Goal: Task Accomplishment & Management: Manage account settings

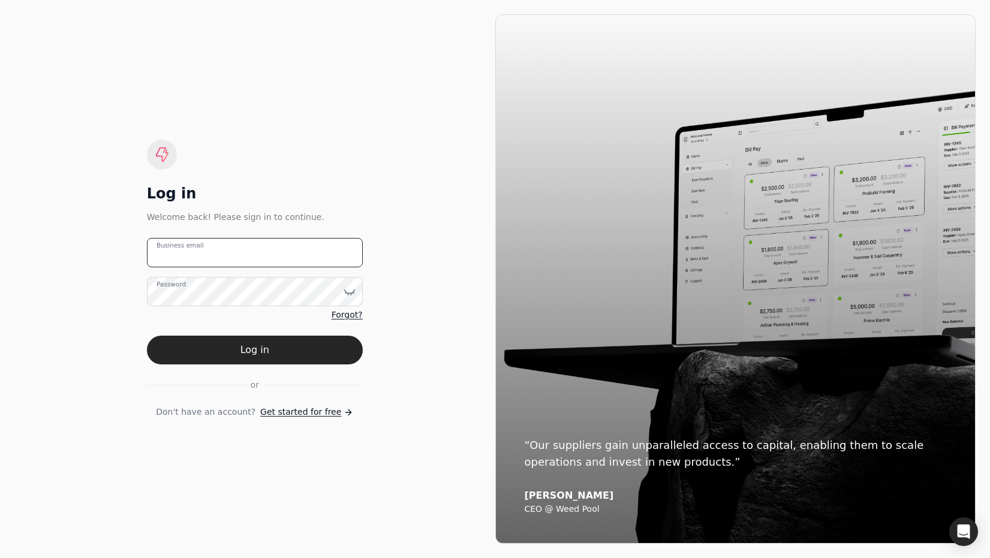
click at [312, 250] on email "Business email" at bounding box center [255, 252] width 216 height 29
type email "[EMAIL_ADDRESS][DOMAIN_NAME]"
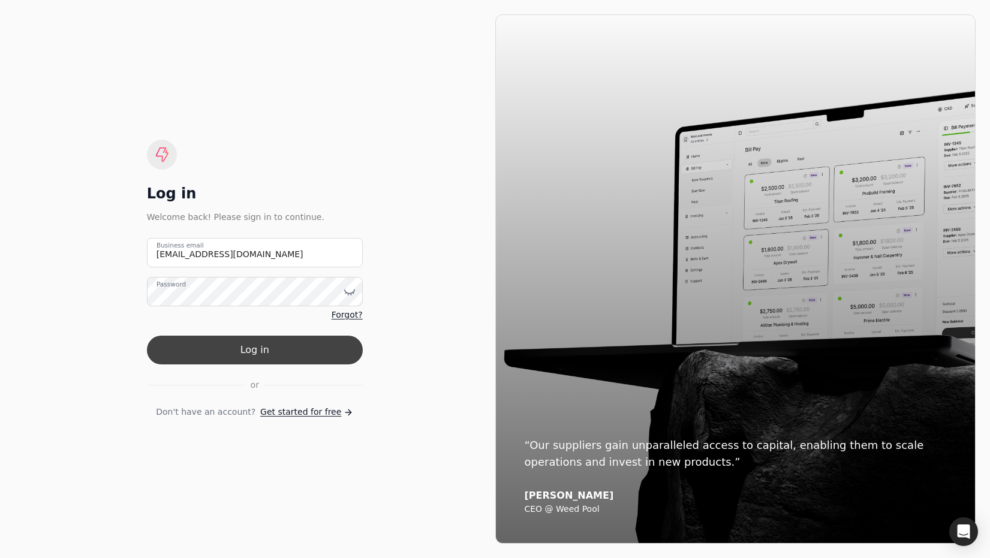
click at [260, 356] on button "Log in" at bounding box center [255, 350] width 216 height 29
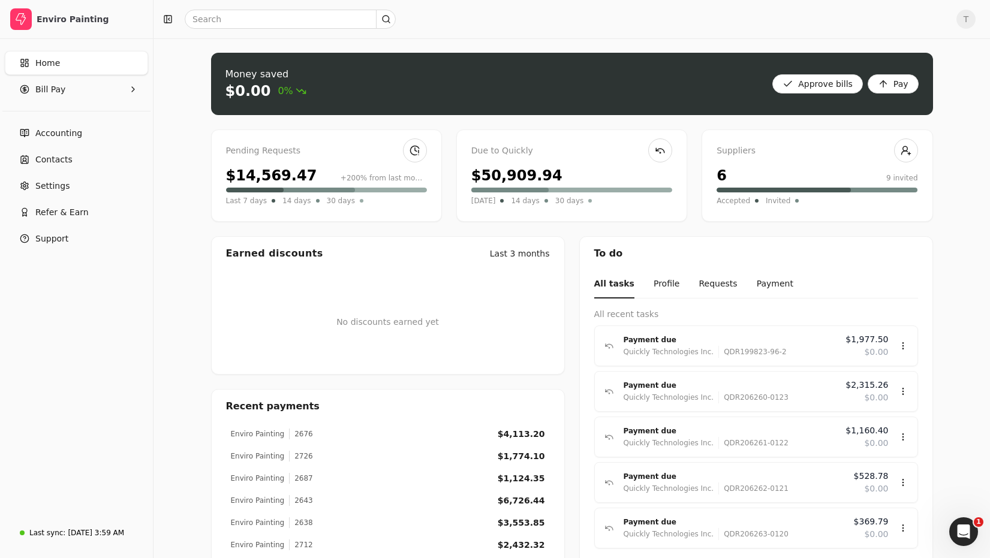
click at [43, 61] on span "Home" at bounding box center [47, 63] width 25 height 13
click at [71, 92] on Pay "Bill Pay" at bounding box center [76, 89] width 143 height 24
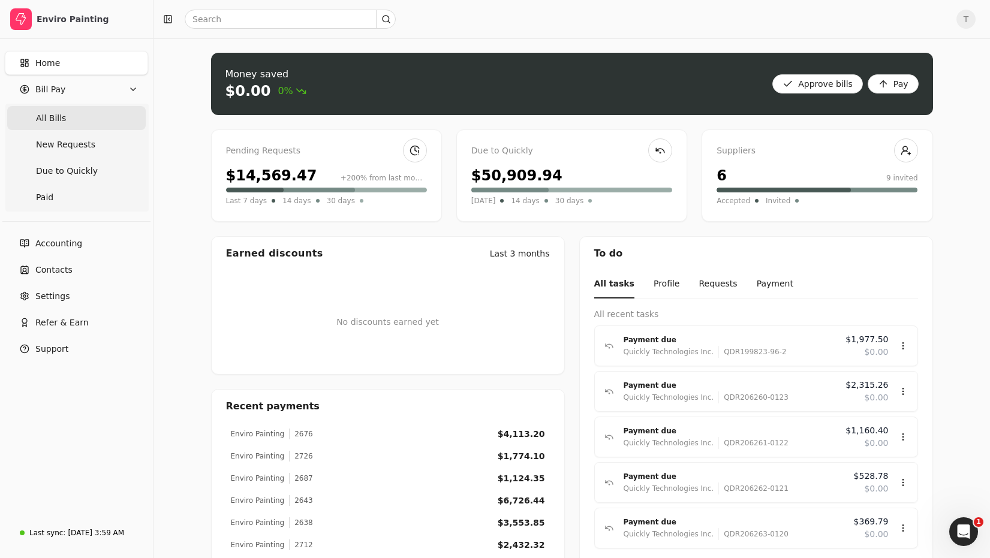
click at [70, 116] on Bills "All Bills" at bounding box center [76, 118] width 139 height 24
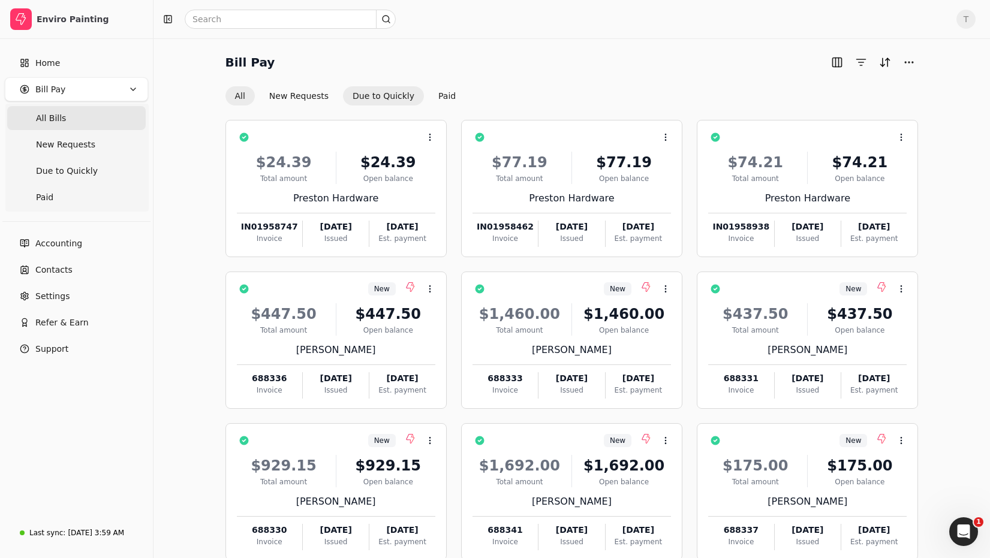
click at [381, 93] on button "Due to Quickly" at bounding box center [383, 95] width 81 height 19
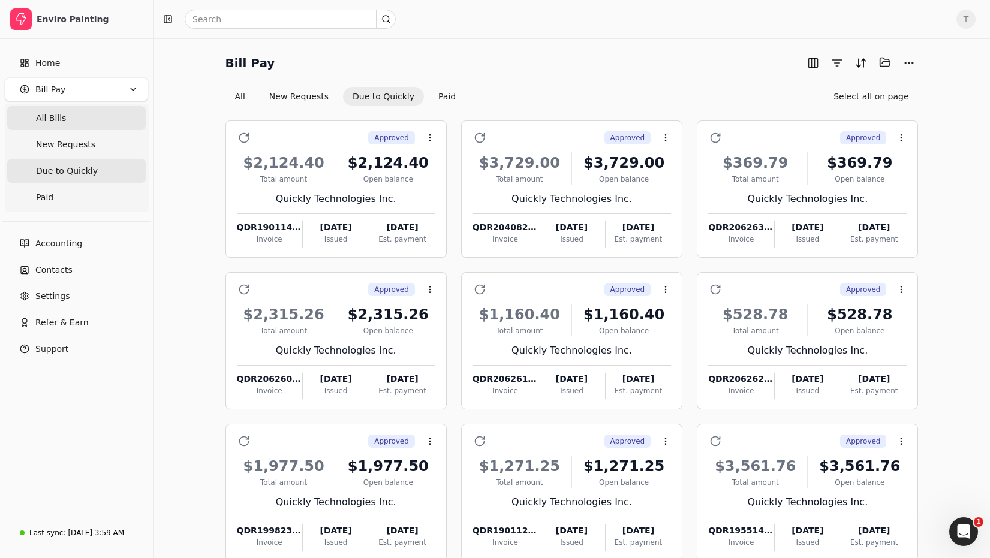
click at [78, 122] on Bills "All Bills" at bounding box center [76, 118] width 139 height 24
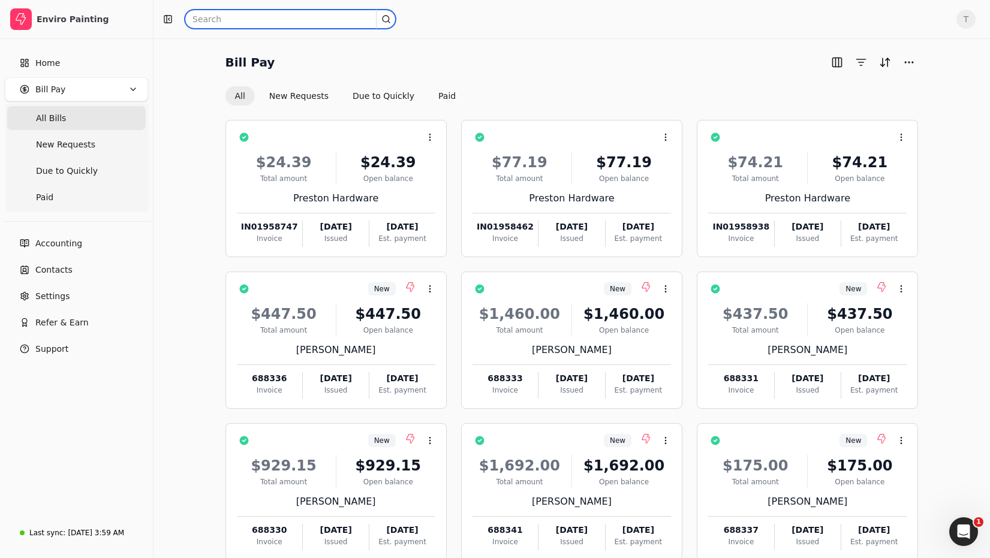
click at [252, 22] on input "text" at bounding box center [290, 19] width 211 height 19
drag, startPoint x: 193, startPoint y: 13, endPoint x: 122, endPoint y: 9, distance: 70.3
click at [122, 9] on div "Enviro Painting Home Bill Pay All Bills New Requests Due to Quickly Paid Accoun…" at bounding box center [495, 314] width 990 height 628
type input "[PERSON_NAME]"
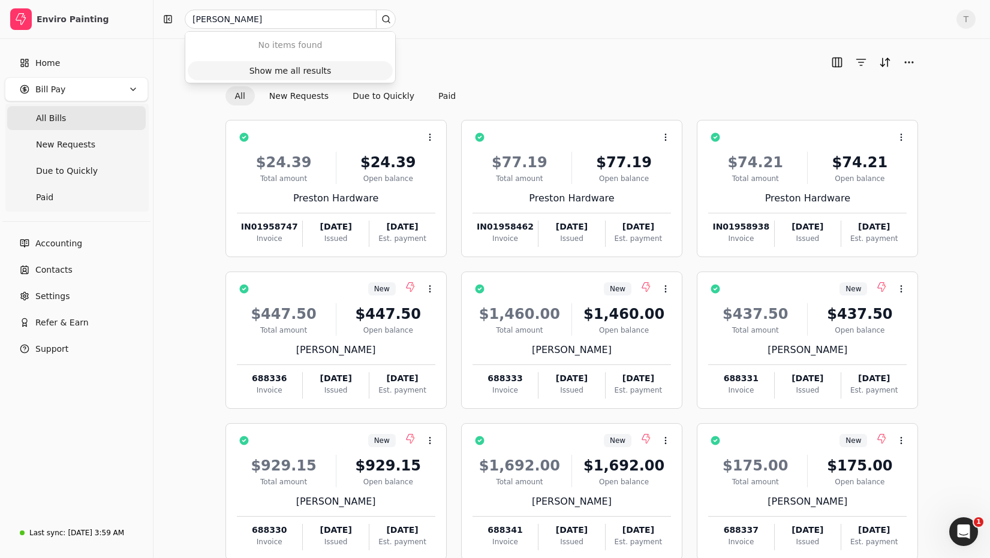
click at [271, 71] on div "Show me all results" at bounding box center [291, 71] width 82 height 13
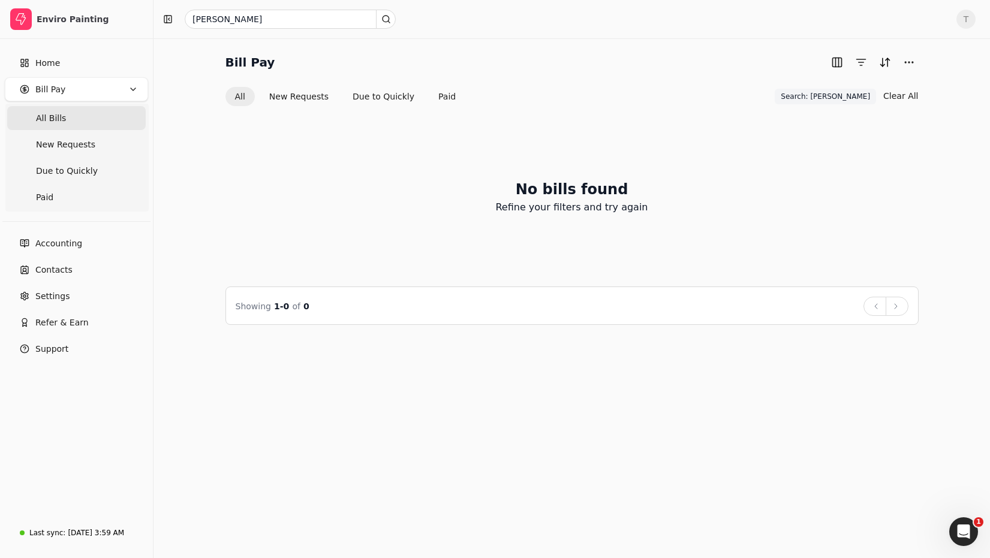
click at [976, 24] on div "[PERSON_NAME]" at bounding box center [572, 19] width 837 height 38
click at [970, 23] on span "T" at bounding box center [966, 19] width 19 height 19
click at [933, 88] on link "Sign Out" at bounding box center [909, 90] width 130 height 20
